Goal: Task Accomplishment & Management: Manage account settings

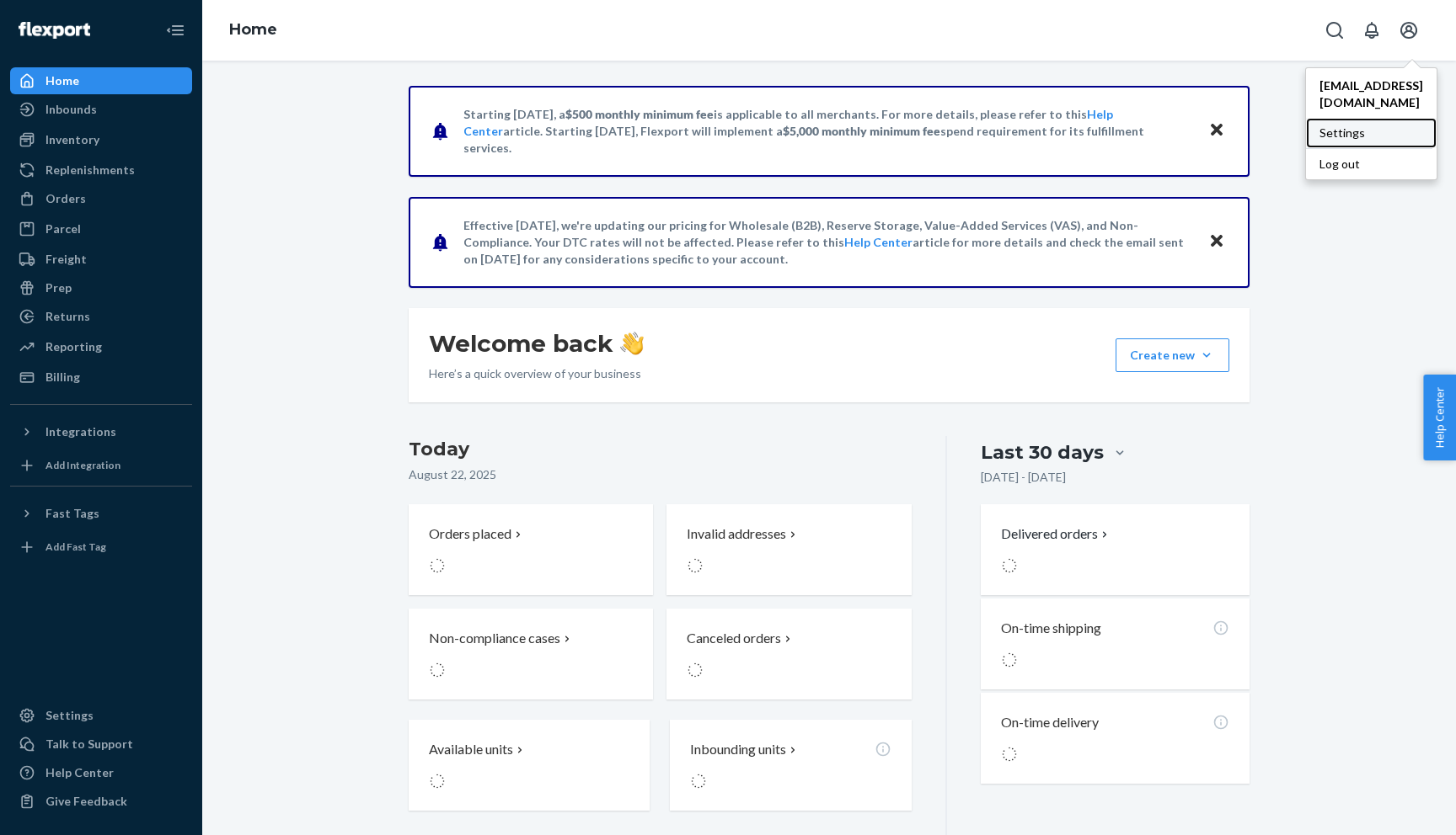
click at [1306, 125] on div "Settings" at bounding box center [1371, 134] width 131 height 31
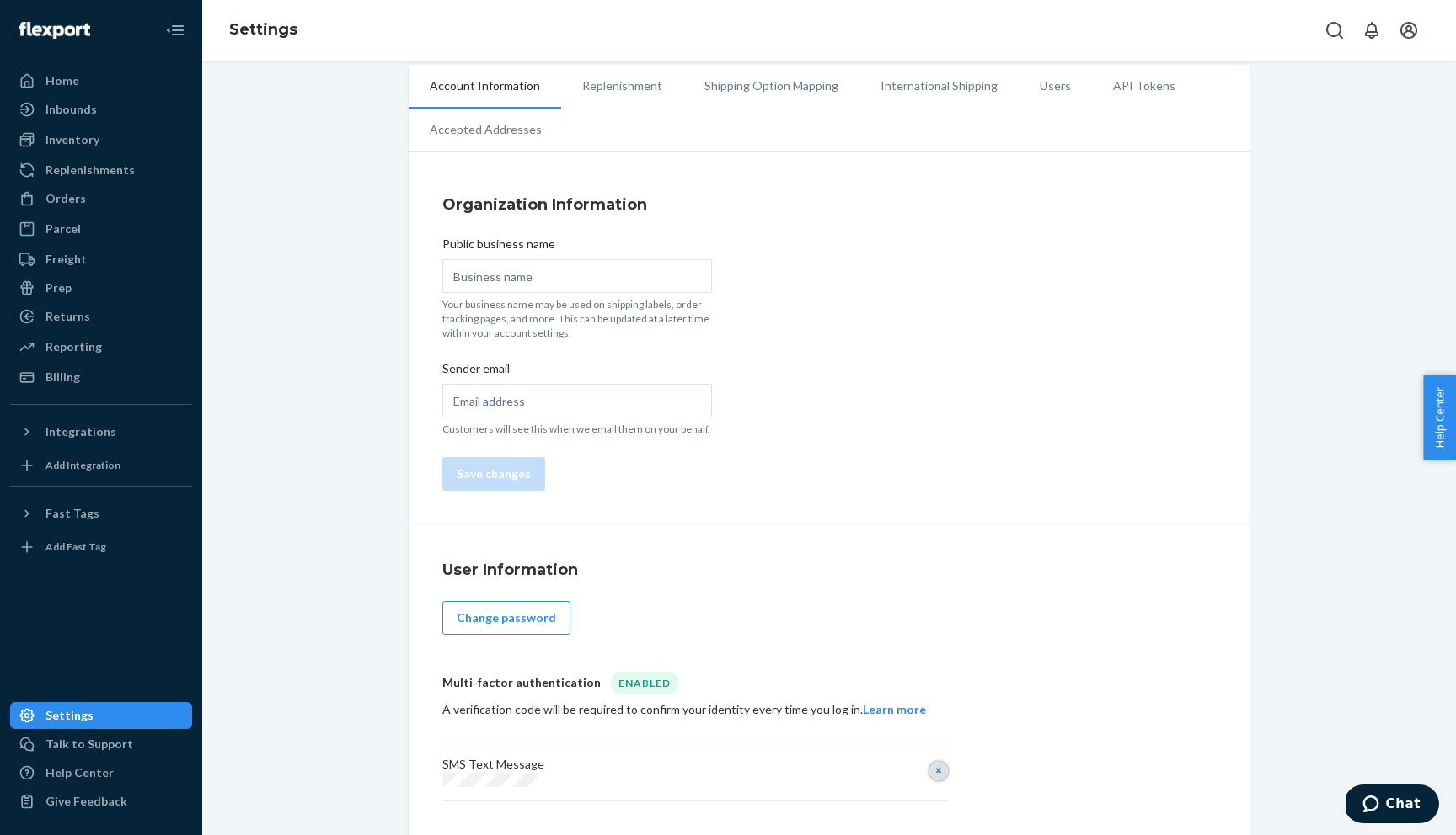
click at [938, 775] on button "Remove" at bounding box center [938, 771] width 18 height 18
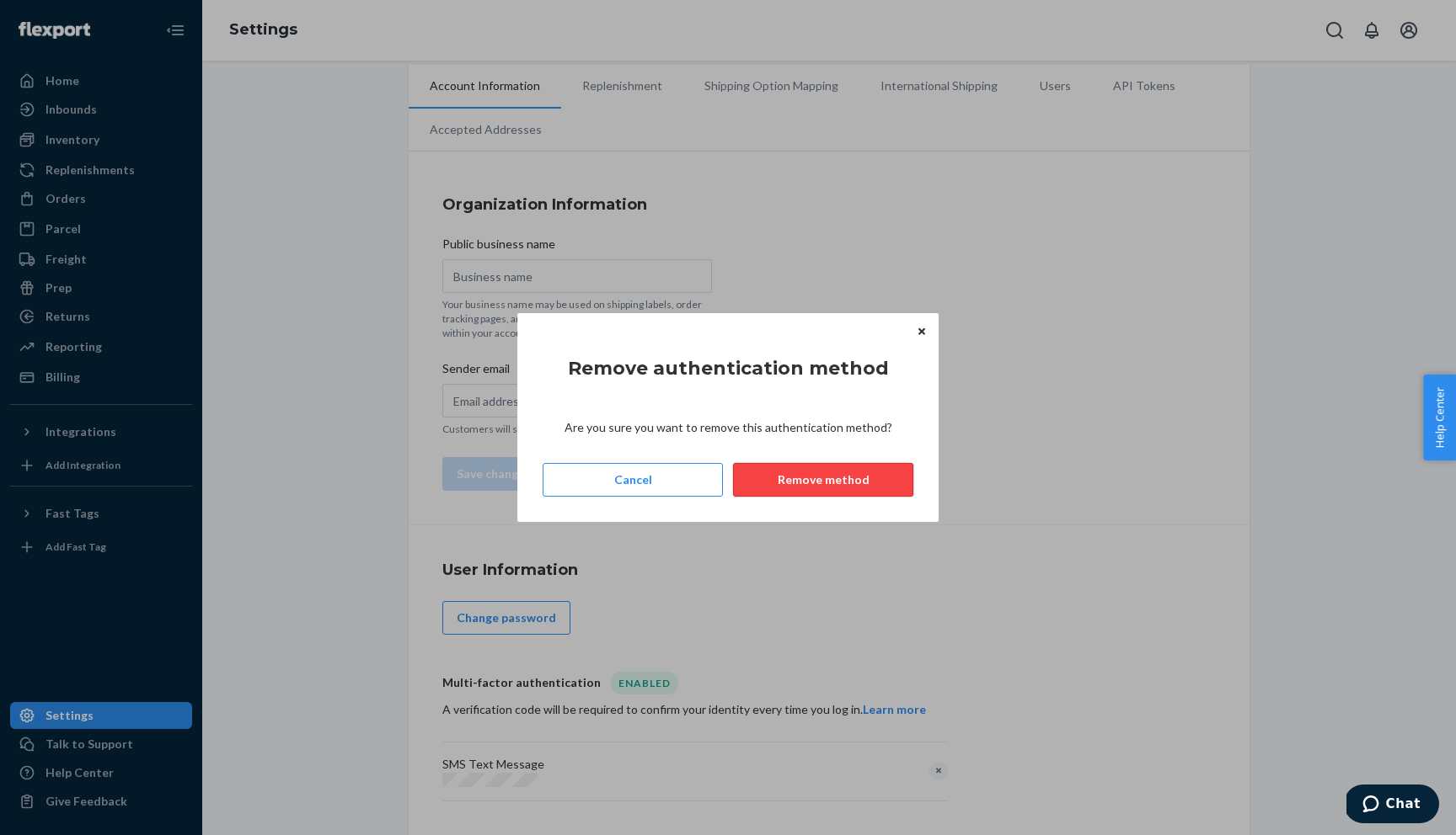
click at [820, 486] on button "Remove method" at bounding box center [823, 479] width 180 height 33
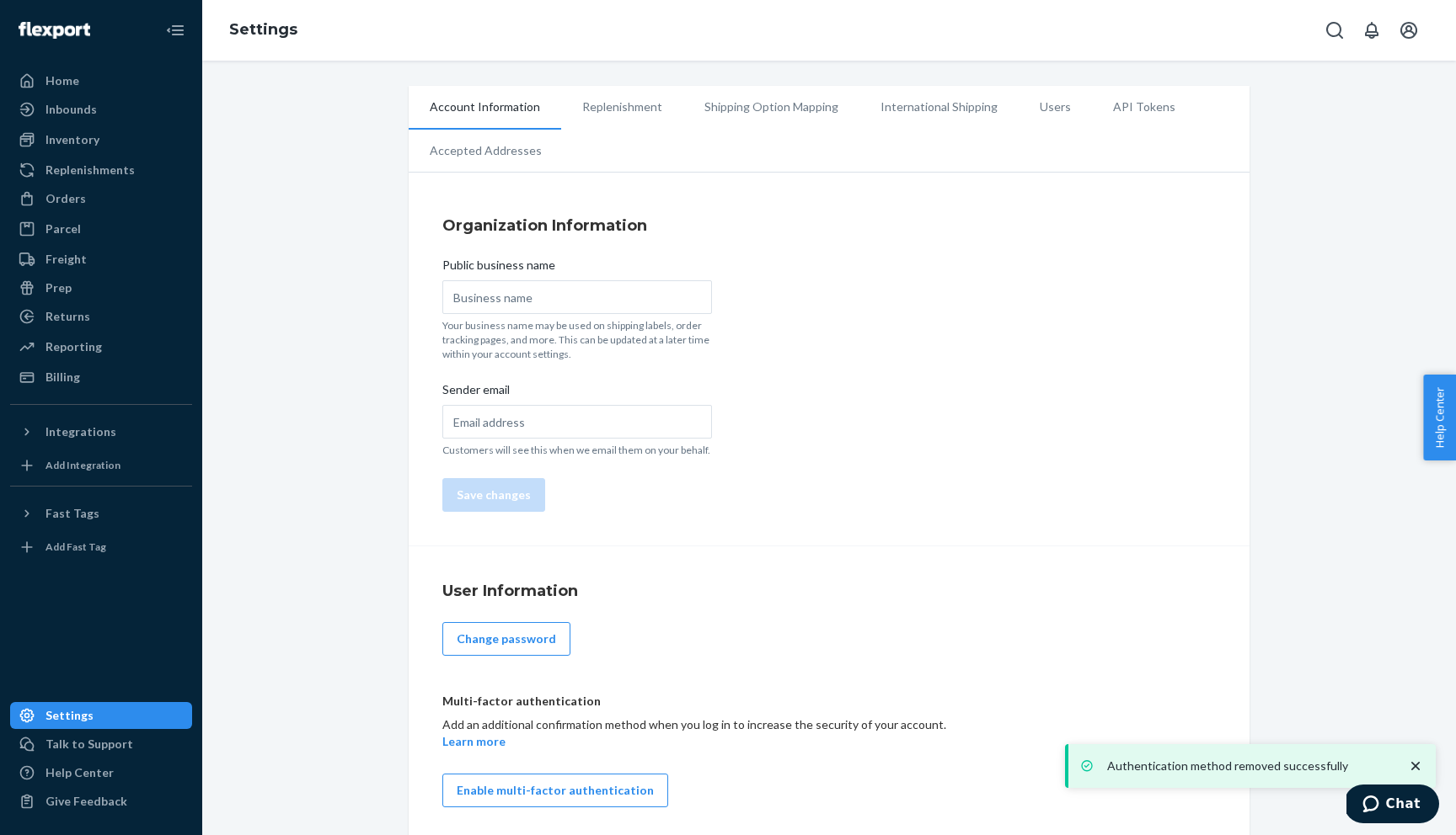
scroll to position [5, 0]
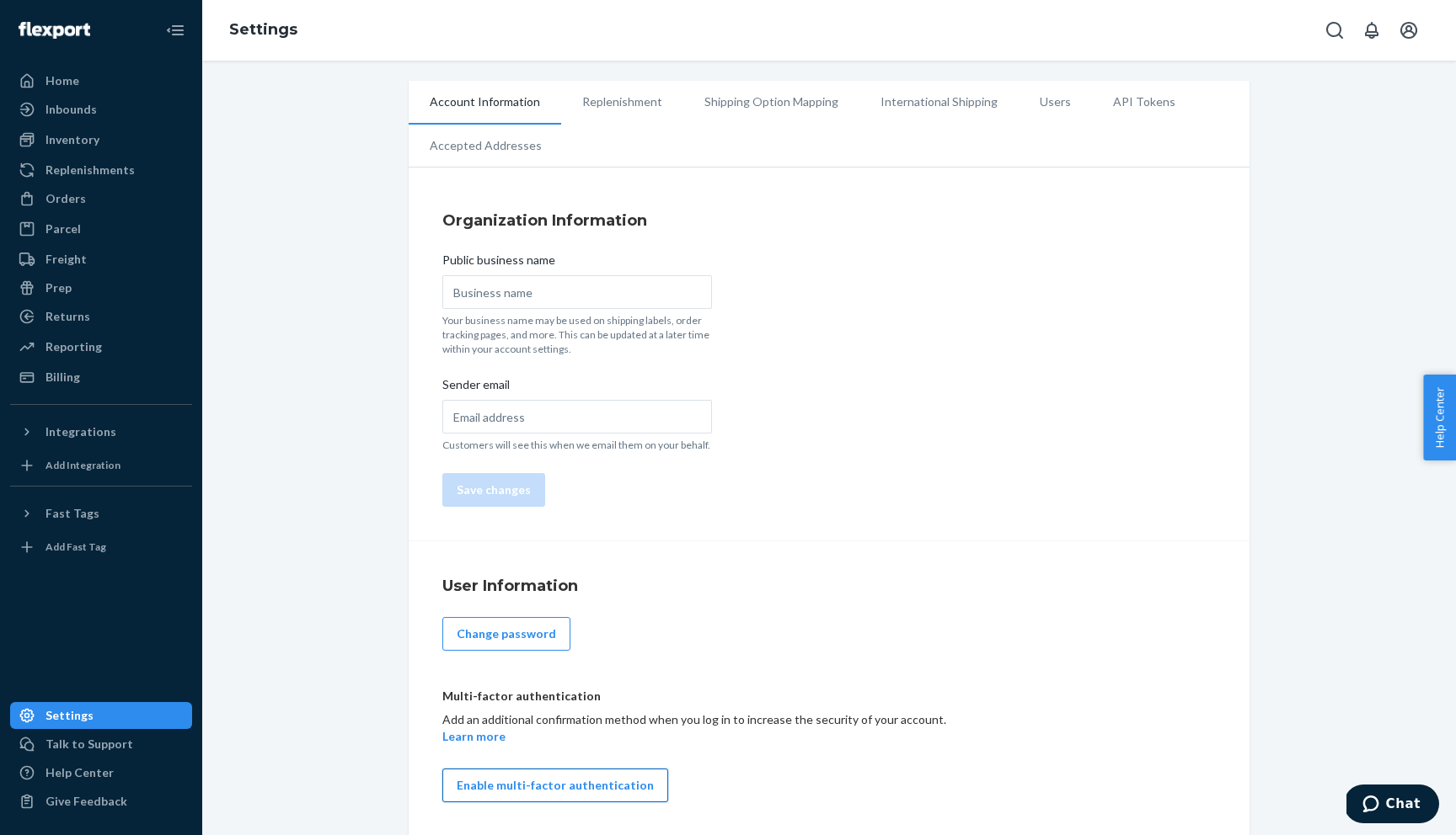
click at [600, 795] on button "Enable multi-factor authentication" at bounding box center [555, 785] width 225 height 33
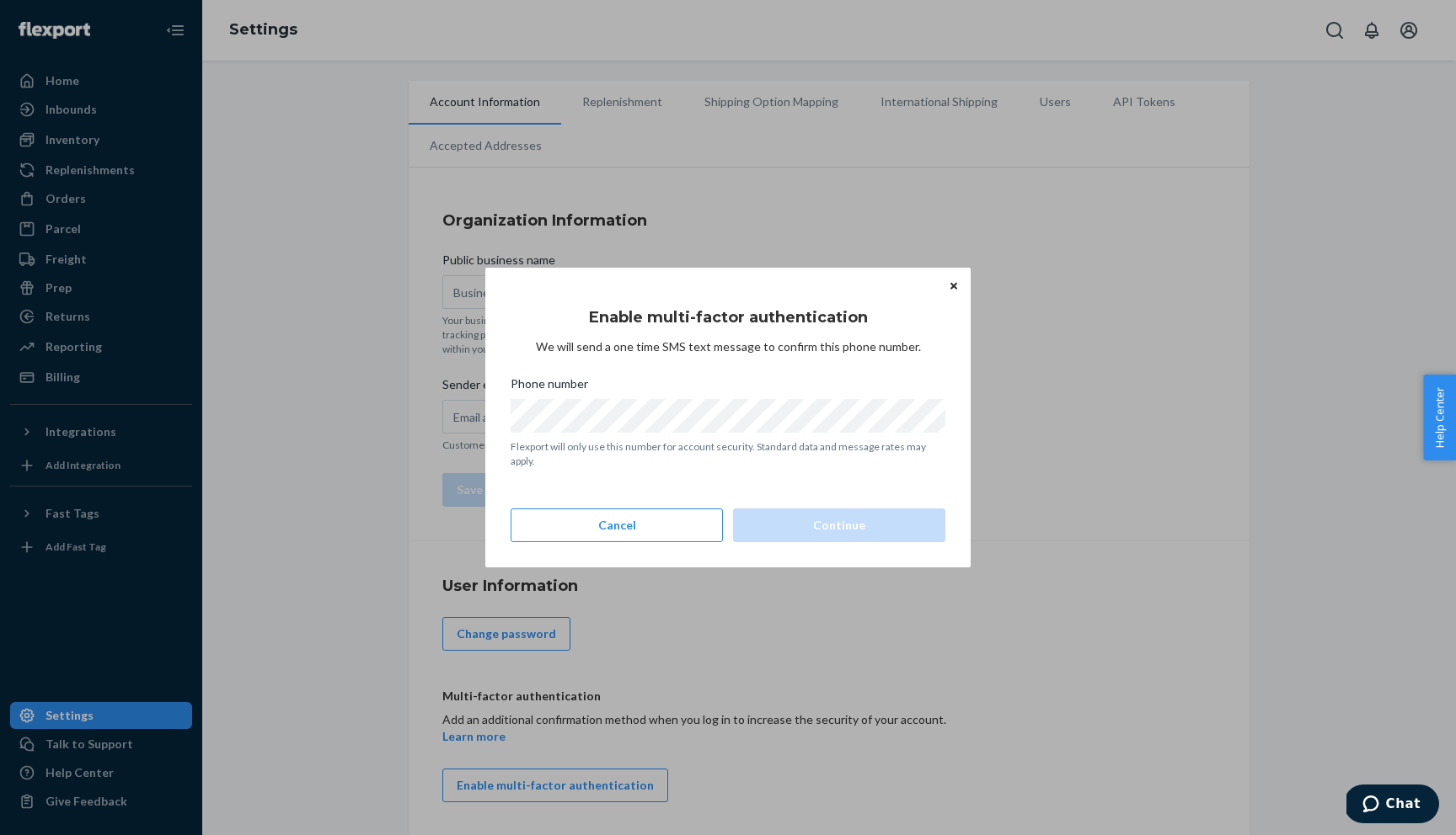
click at [955, 292] on button "Close" at bounding box center [954, 284] width 17 height 18
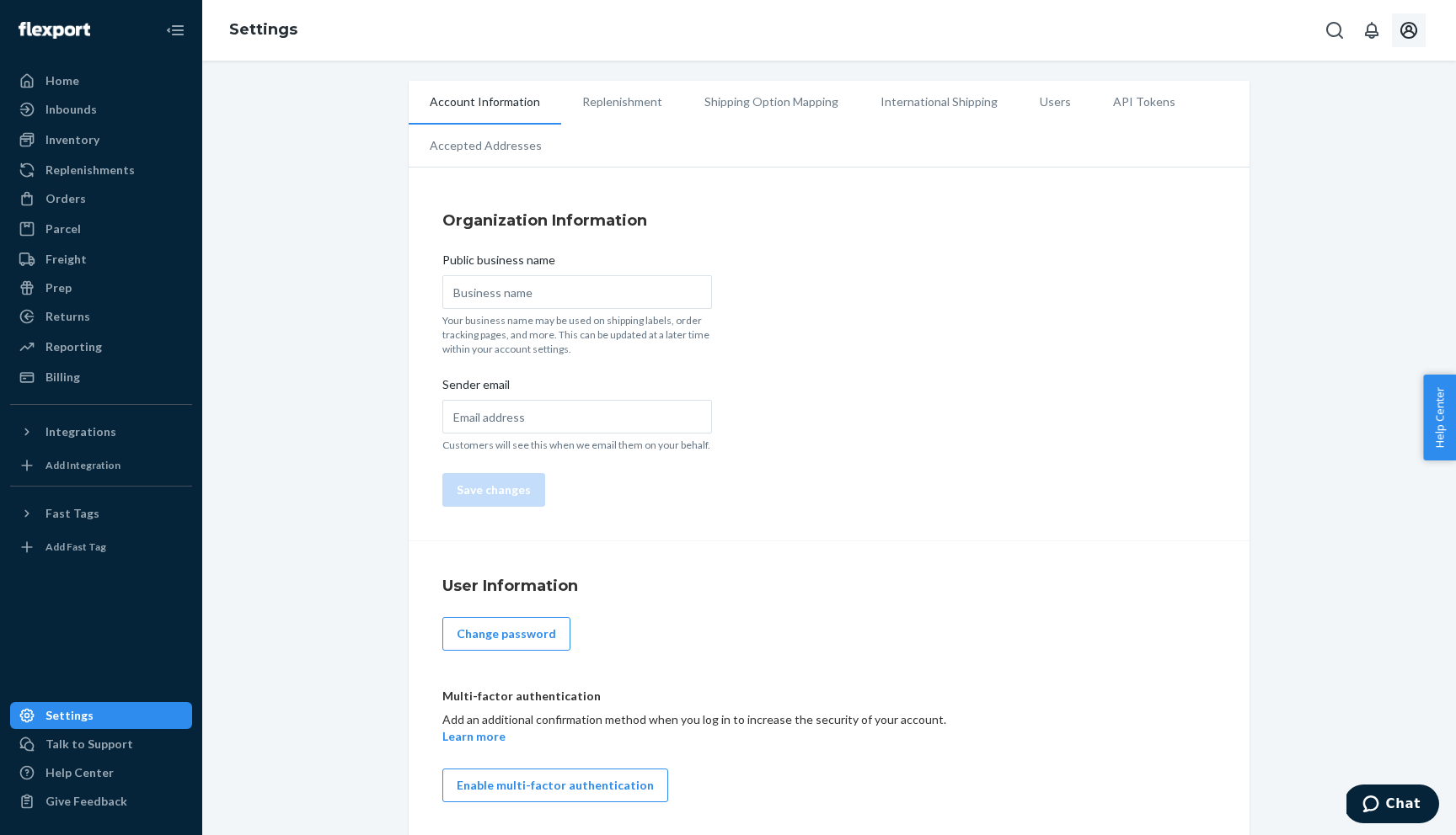
click at [1413, 31] on icon "Open account menu" at bounding box center [1408, 30] width 20 height 20
drag, startPoint x: 1279, startPoint y: 150, endPoint x: 1024, endPoint y: 581, distance: 500.8
click at [1024, 582] on div "Settings [EMAIL_ADDRESS][DOMAIN_NAME] Settings Log out Account Information Repl…" at bounding box center [829, 417] width 1254 height 835
click at [1306, 148] on div "Log out" at bounding box center [1369, 163] width 126 height 31
